Goal: Information Seeking & Learning: Check status

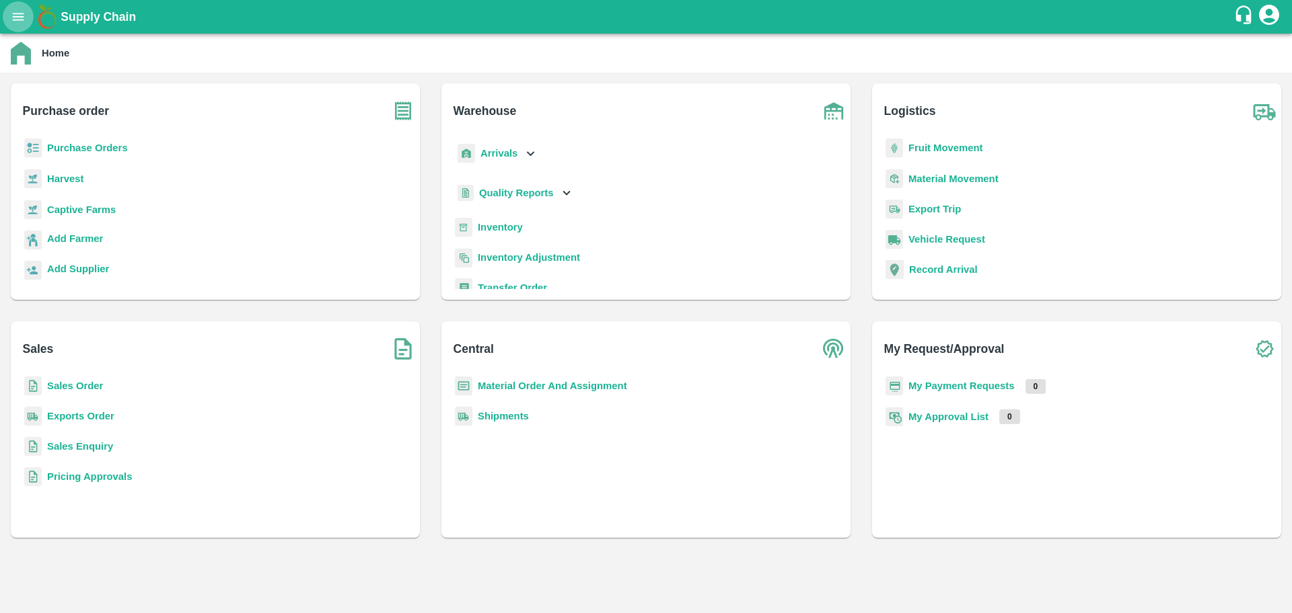
click at [14, 13] on icon "open drawer" at bounding box center [18, 16] width 15 height 15
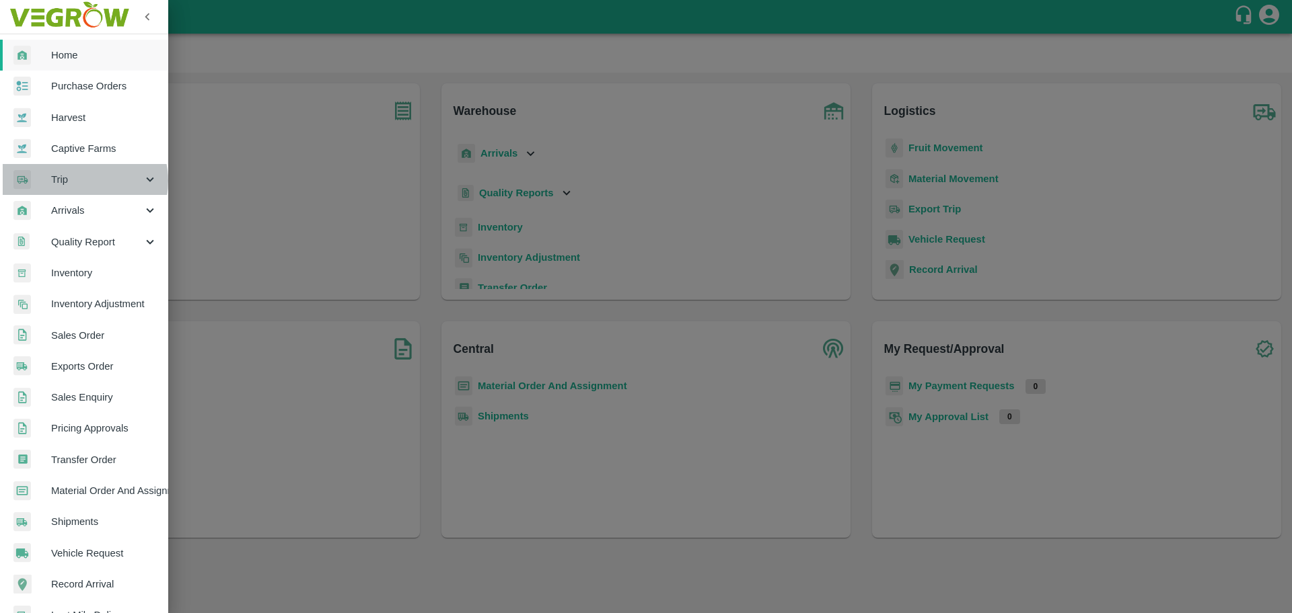
click at [83, 181] on span "Trip" at bounding box center [96, 179] width 91 height 15
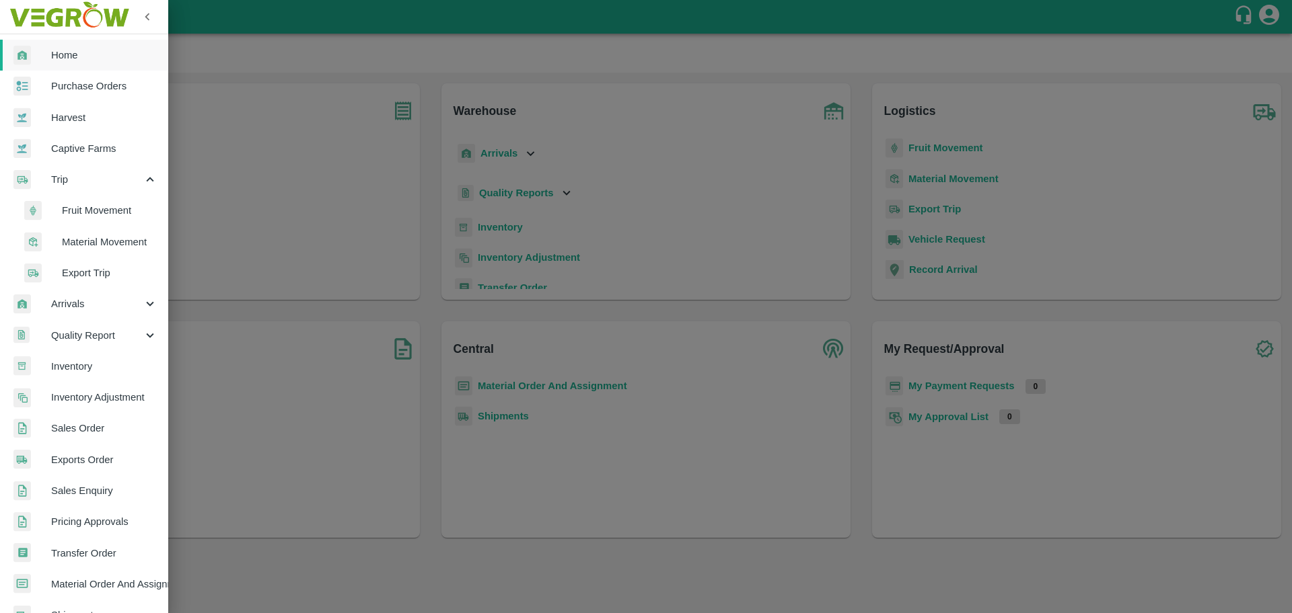
click at [115, 218] on span "Fruit Movement" at bounding box center [110, 210] width 96 height 15
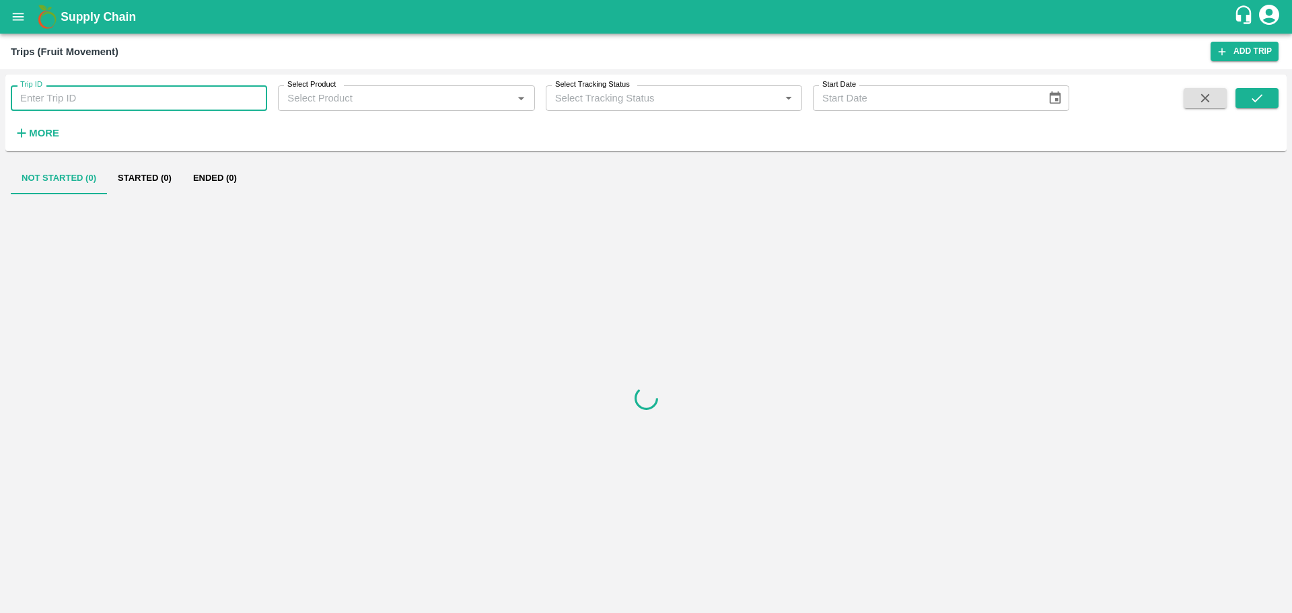
click at [107, 106] on input "Trip ID" at bounding box center [139, 98] width 256 height 26
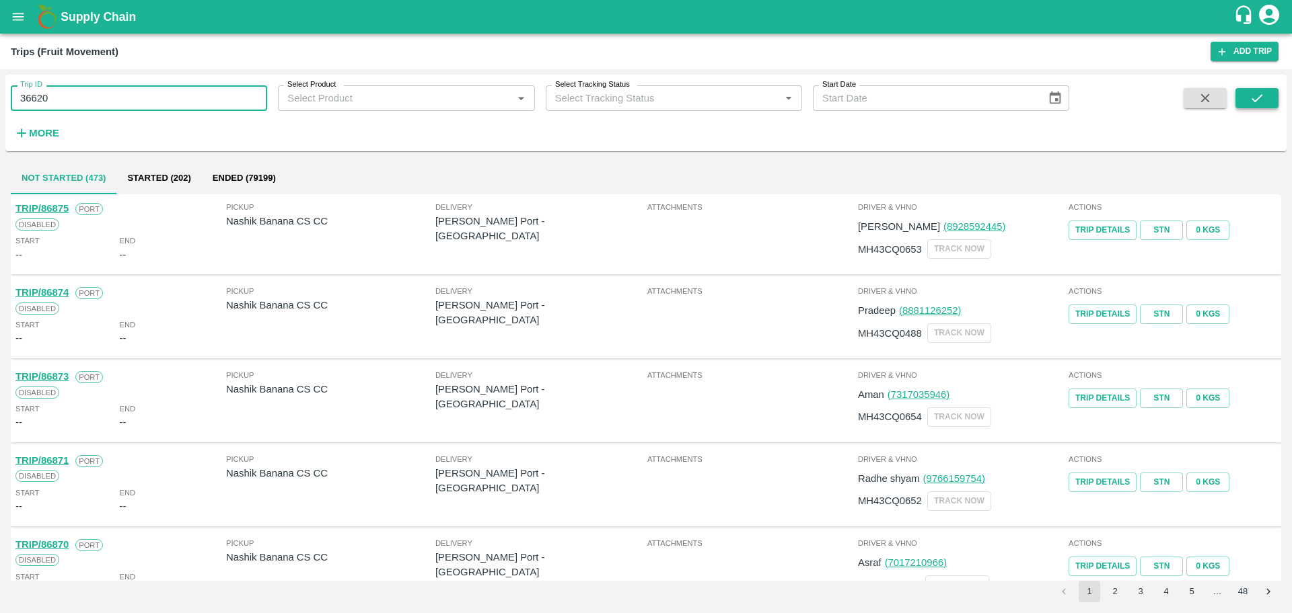
type input "36620"
click at [1277, 105] on button "submit" at bounding box center [1256, 98] width 43 height 20
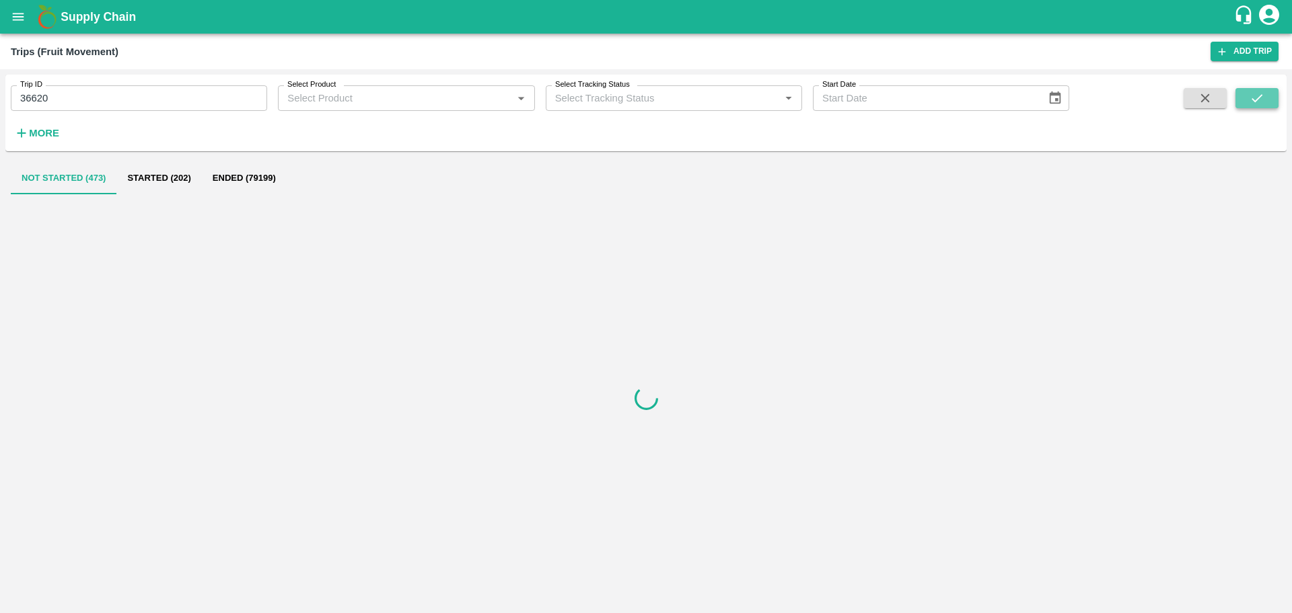
click at [1277, 105] on button "submit" at bounding box center [1256, 98] width 43 height 20
click at [213, 180] on button "Ended (1)" at bounding box center [214, 178] width 65 height 32
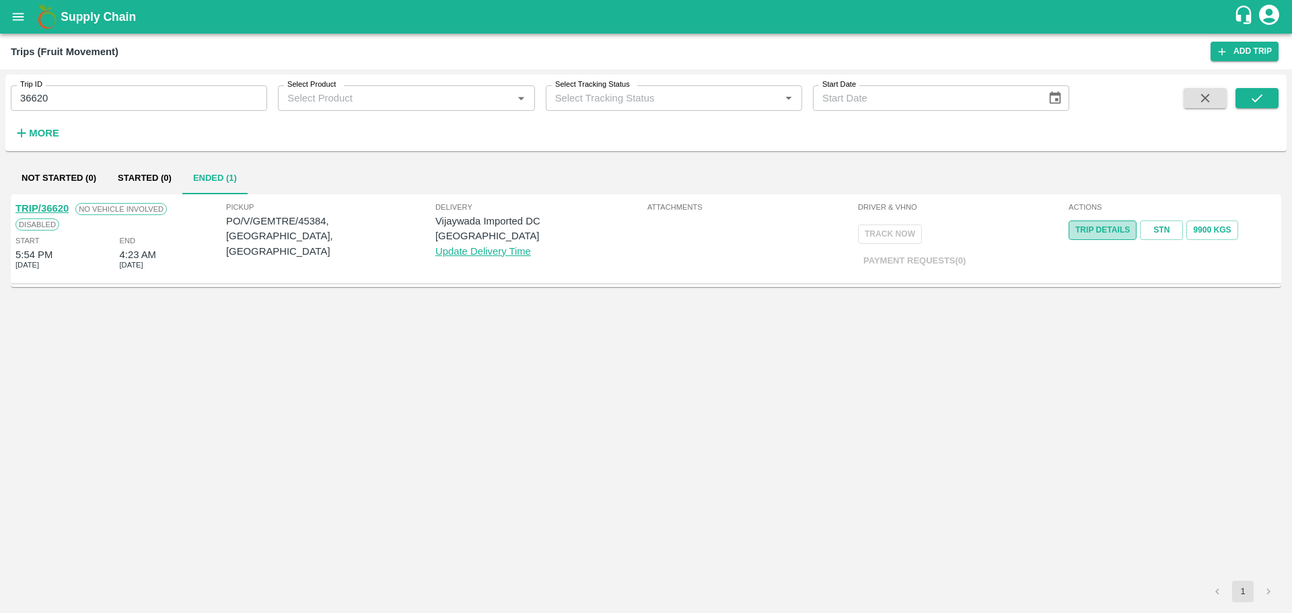
click at [1106, 233] on link "Trip Details" at bounding box center [1102, 231] width 68 height 20
click at [562, 192] on div "Not Started (0) Started (0) Ended (1)" at bounding box center [646, 178] width 1270 height 32
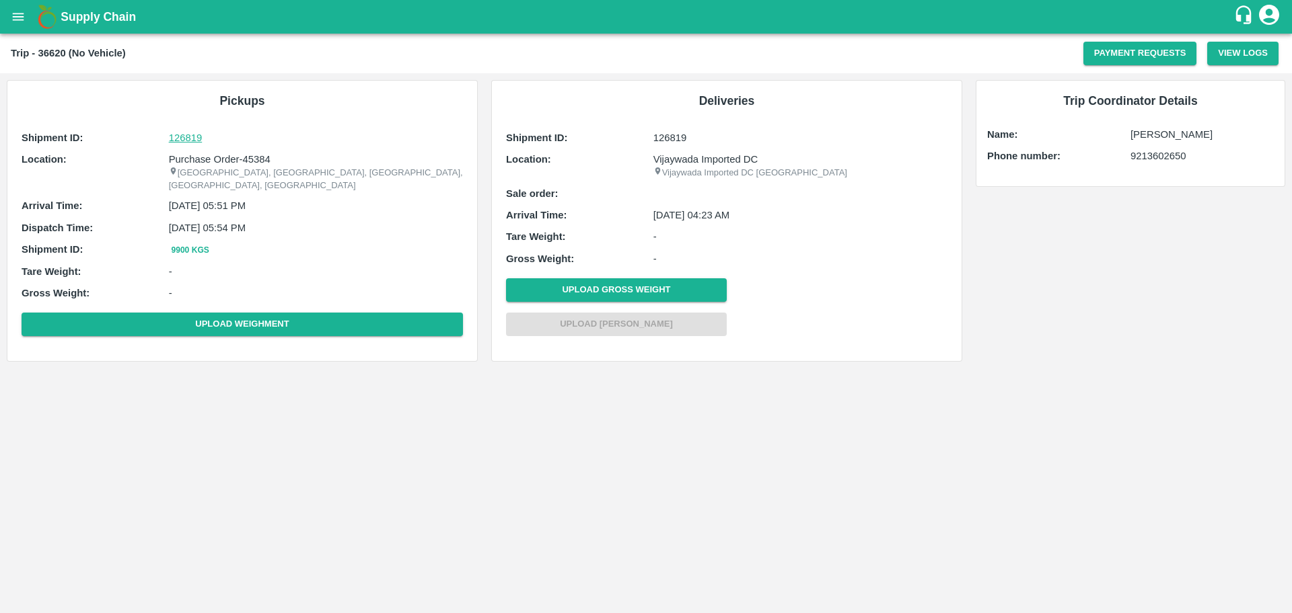
click at [182, 140] on p "126819" at bounding box center [316, 137] width 294 height 15
